Goal: Task Accomplishment & Management: Manage account settings

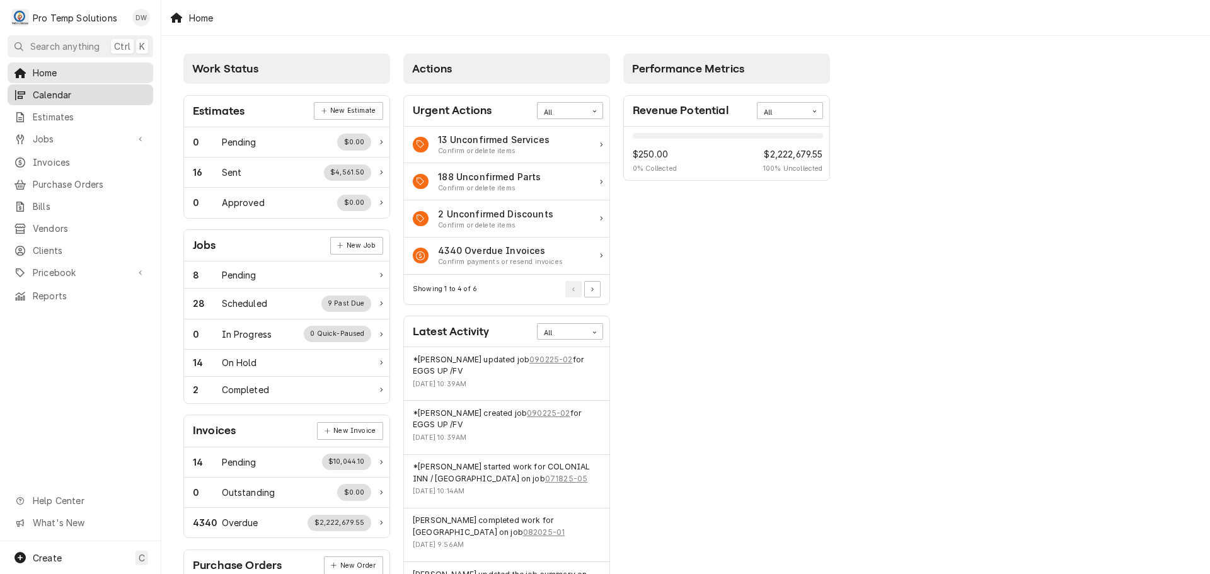
click at [66, 93] on span "Calendar" at bounding box center [90, 94] width 114 height 13
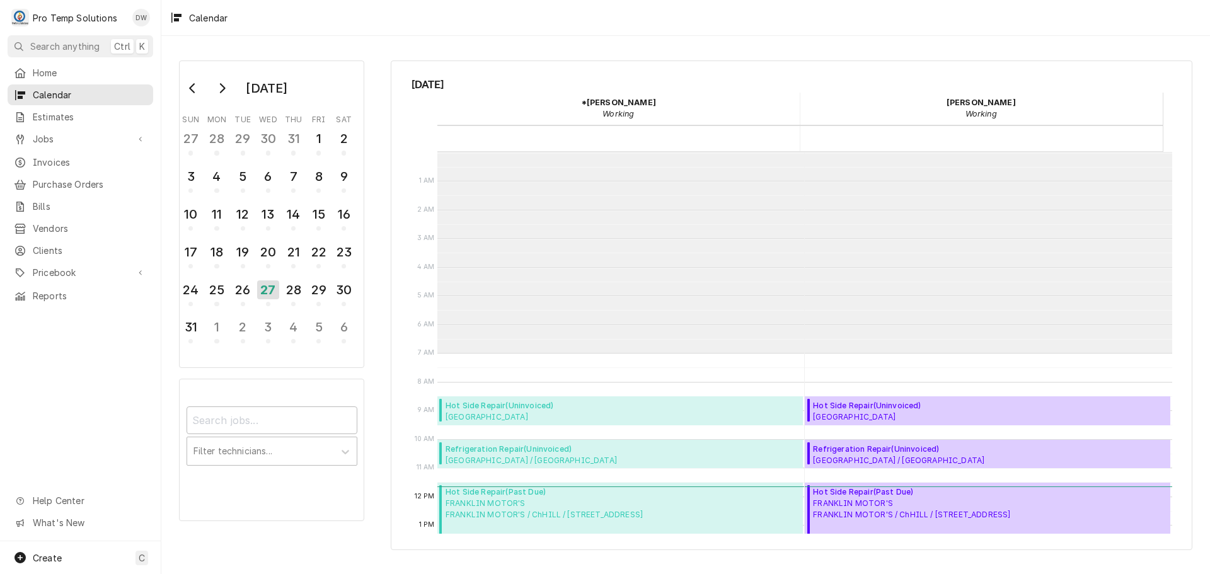
scroll to position [201, 0]
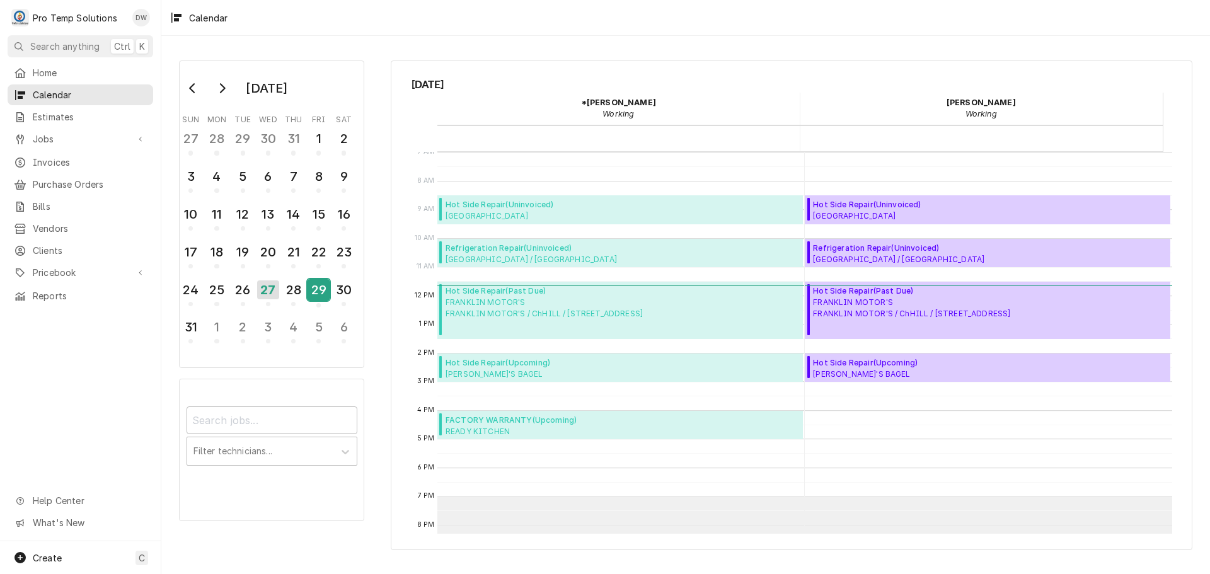
click at [313, 293] on div "29" at bounding box center [318, 289] width 22 height 21
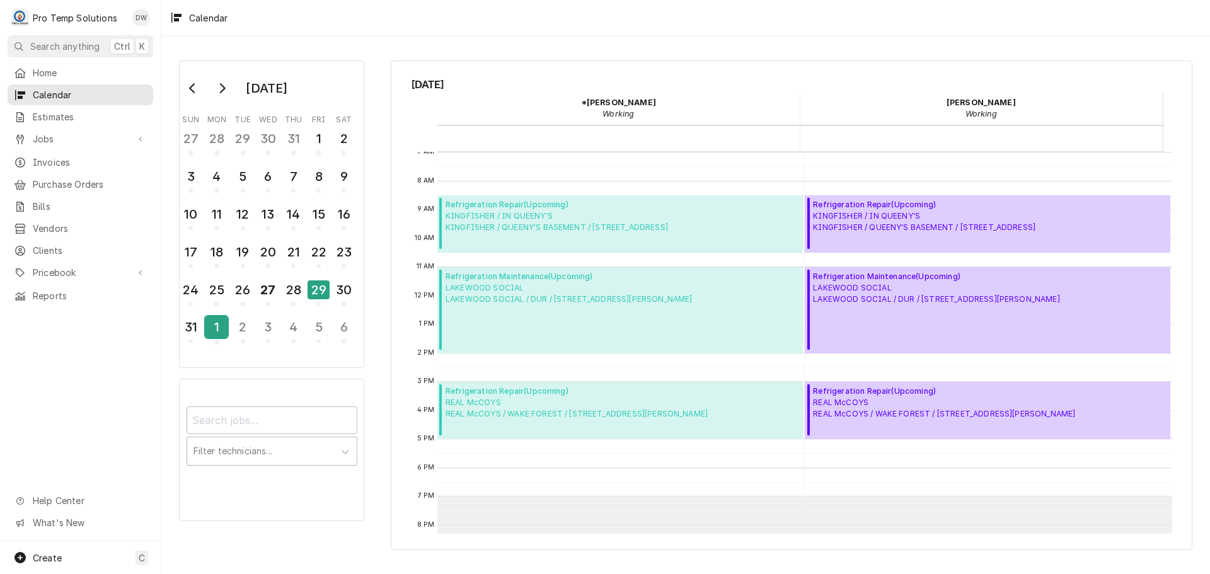
click at [219, 325] on div "1" at bounding box center [216, 326] width 22 height 21
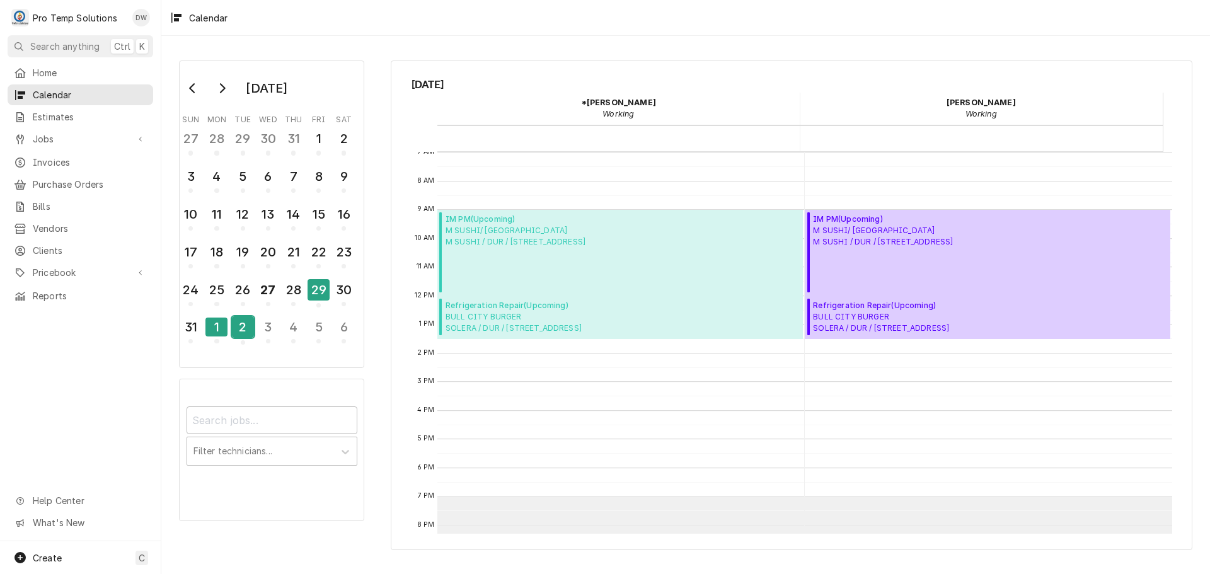
click at [243, 325] on div "2" at bounding box center [243, 326] width 22 height 21
